Goal: Information Seeking & Learning: Find specific page/section

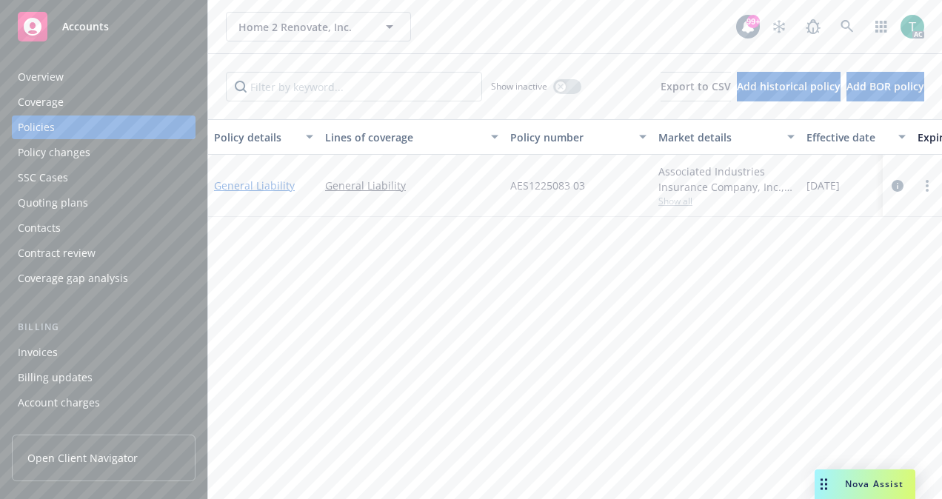
click at [238, 185] on link "General Liability" at bounding box center [254, 185] width 81 height 14
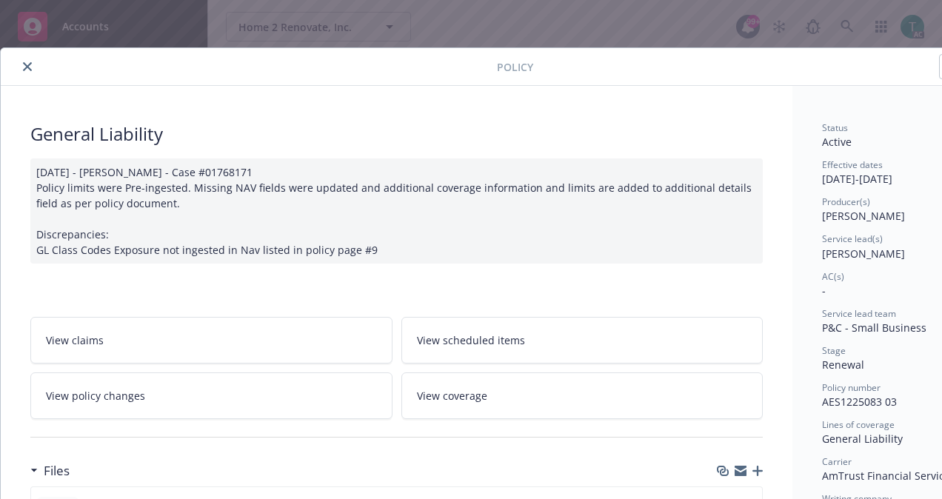
click at [27, 63] on icon "close" at bounding box center [27, 66] width 9 height 9
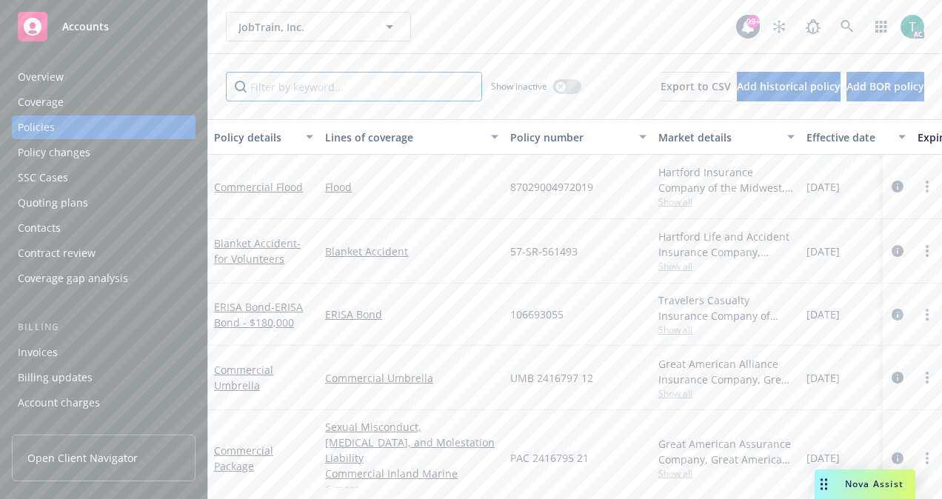
click at [336, 87] on input "Filter by keyword..." at bounding box center [354, 87] width 256 height 30
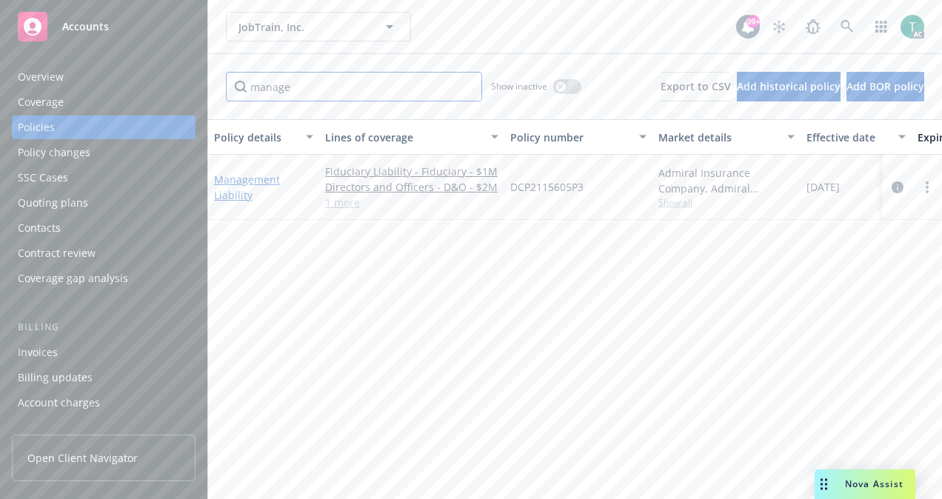
type input "manage"
click at [244, 180] on link "Management Liability" at bounding box center [247, 187] width 66 height 30
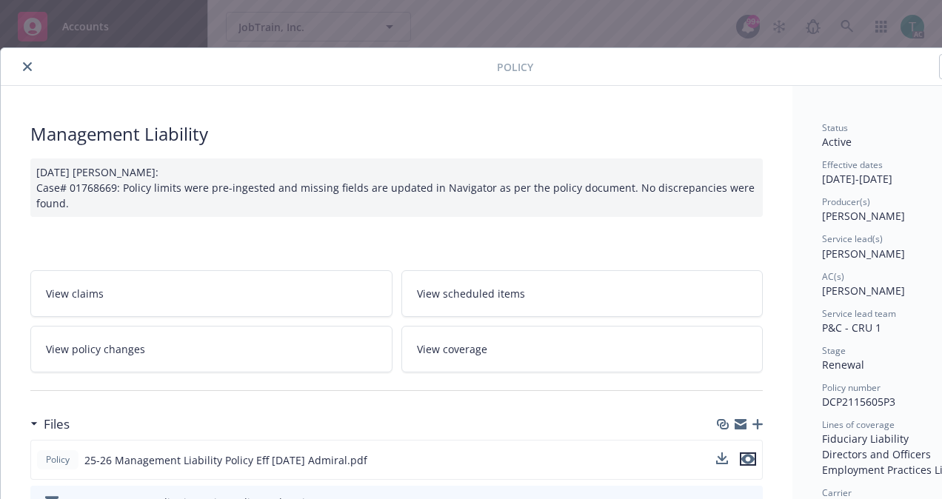
click at [746, 454] on icon "preview file" at bounding box center [747, 459] width 13 height 10
